Goal: Task Accomplishment & Management: Manage account settings

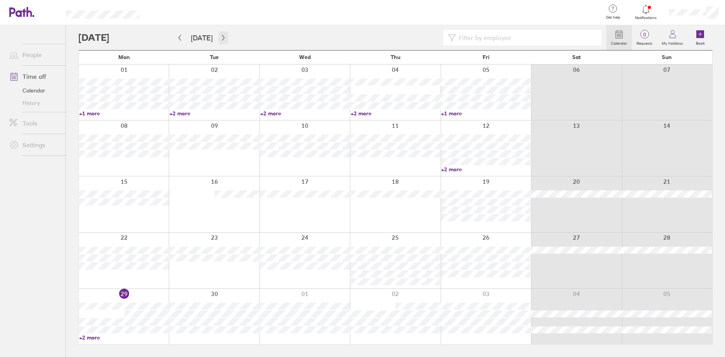
click at [222, 38] on icon "button" at bounding box center [223, 38] width 2 height 6
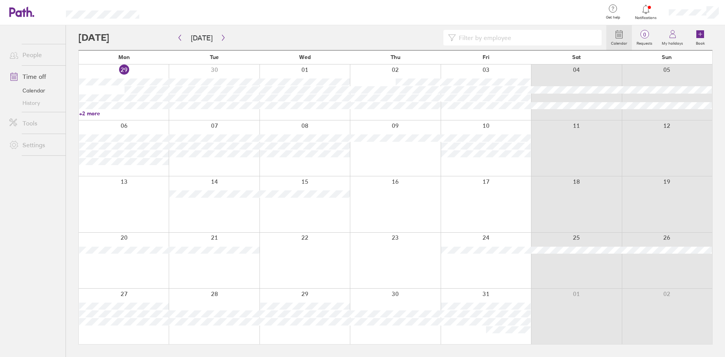
click at [493, 165] on div at bounding box center [486, 147] width 90 height 55
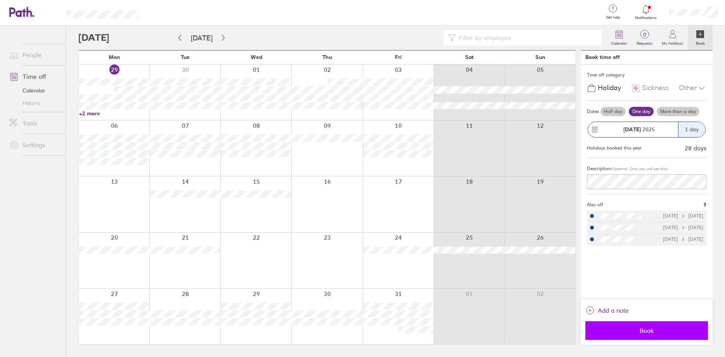
click at [646, 329] on span "Book" at bounding box center [647, 330] width 112 height 7
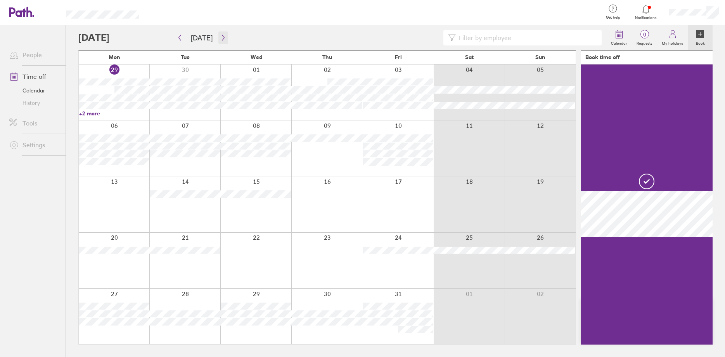
click at [220, 40] on icon "button" at bounding box center [223, 38] width 6 height 6
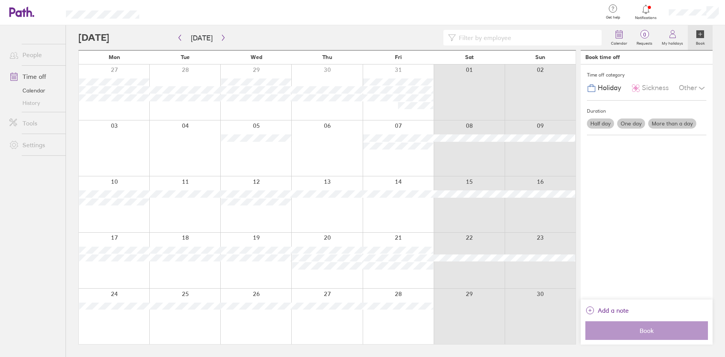
click at [108, 216] on div at bounding box center [114, 203] width 71 height 55
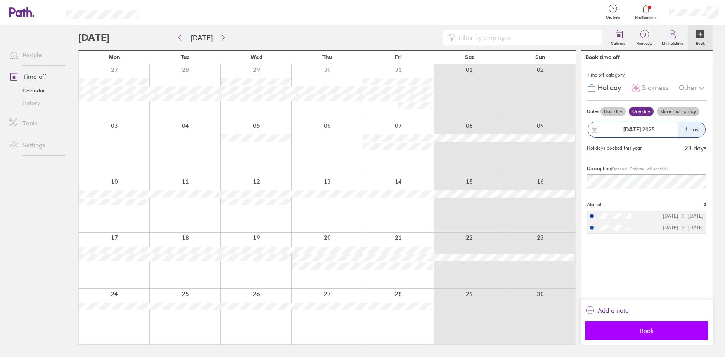
click at [647, 327] on span "Book" at bounding box center [647, 330] width 112 height 7
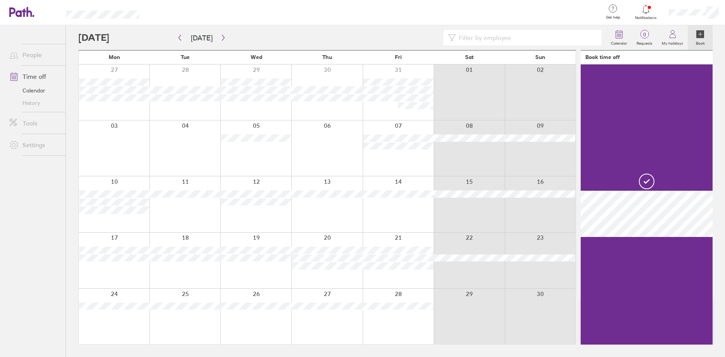
click at [649, 9] on icon at bounding box center [645, 9] width 9 height 9
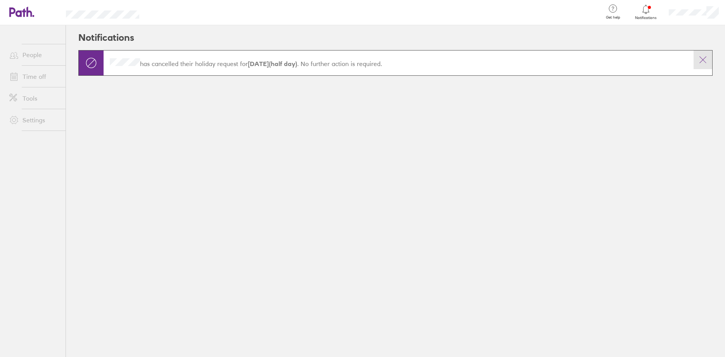
click at [703, 59] on icon at bounding box center [703, 60] width 7 height 7
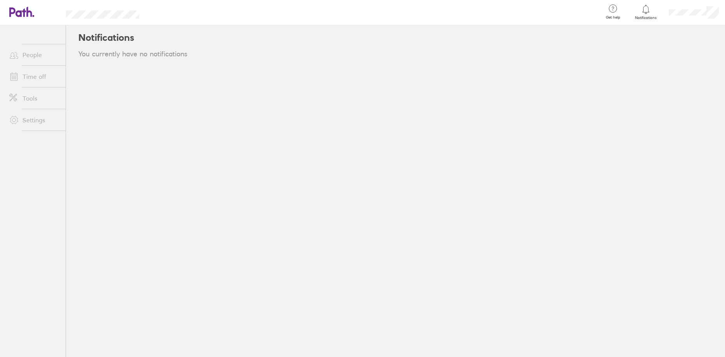
click at [13, 15] on icon at bounding box center [21, 12] width 25 height 10
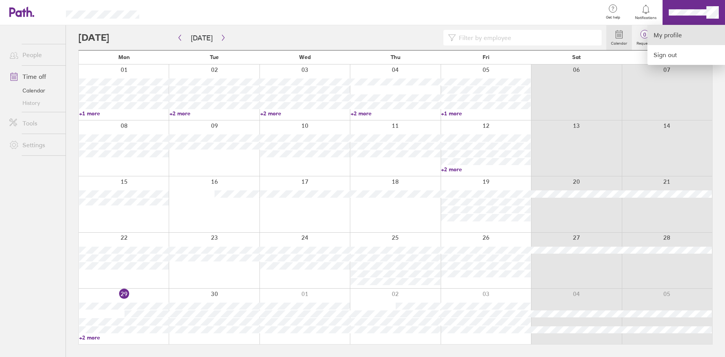
click at [676, 34] on link "My profile" at bounding box center [687, 35] width 78 height 20
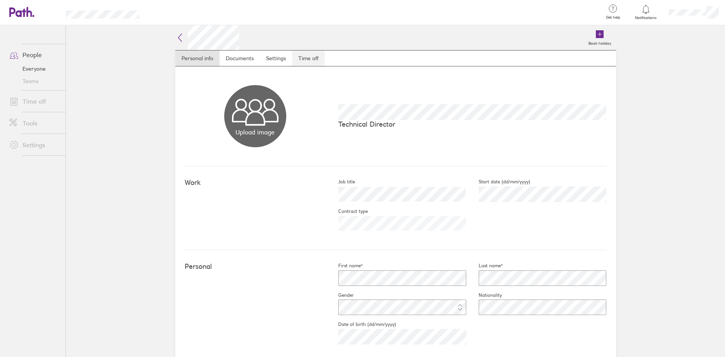
click at [303, 59] on link "Time off" at bounding box center [308, 58] width 33 height 16
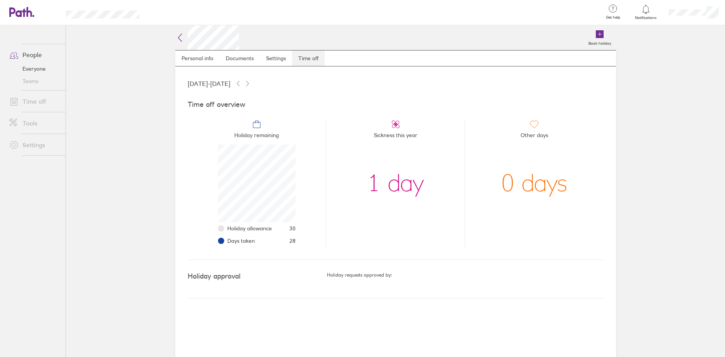
scroll to position [78, 78]
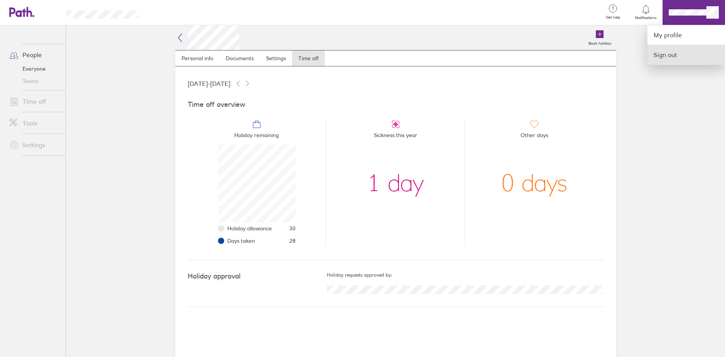
click at [661, 57] on link "Sign out" at bounding box center [687, 54] width 78 height 19
